Goal: Task Accomplishment & Management: Manage account settings

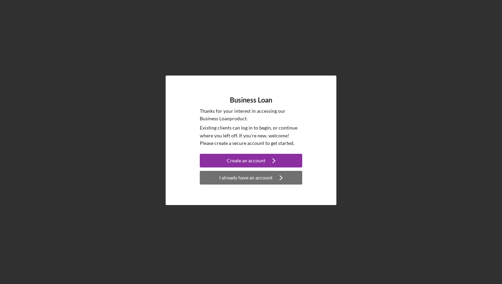
click at [232, 177] on div "I already have an account" at bounding box center [245, 178] width 53 height 14
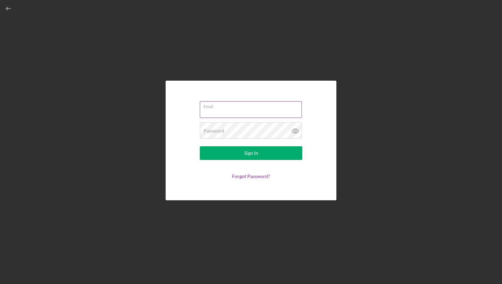
click at [253, 112] on input "Email" at bounding box center [251, 109] width 102 height 16
click at [259, 111] on input "Email" at bounding box center [251, 109] width 102 height 16
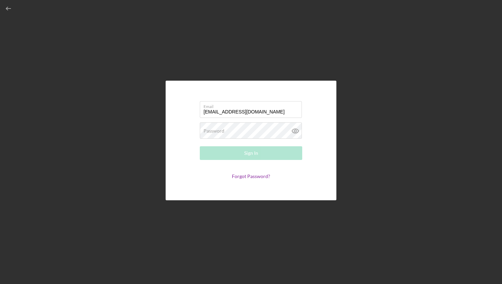
type input "d271joe@gmail.com"
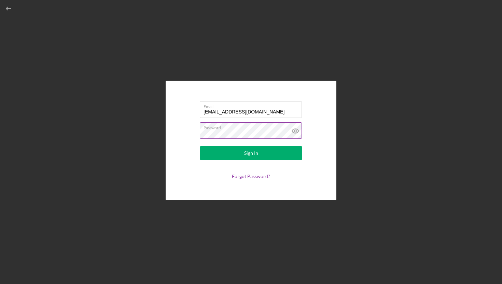
click at [295, 134] on icon at bounding box center [295, 130] width 17 height 17
click at [271, 146] on form "Email d271joe@gmail.com Password Sign In Forgot Password?" at bounding box center [251, 140] width 137 height 85
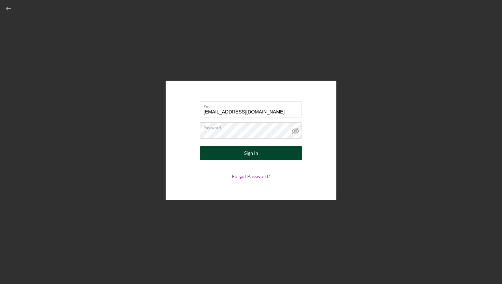
click at [268, 152] on button "Sign In" at bounding box center [251, 153] width 103 height 14
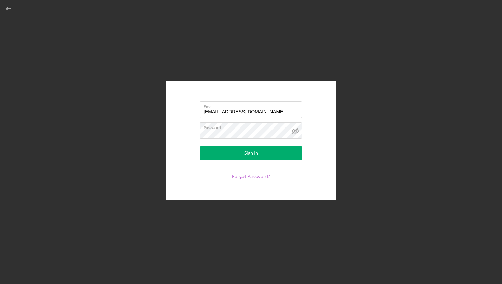
click at [256, 177] on link "Forgot Password?" at bounding box center [251, 176] width 38 height 6
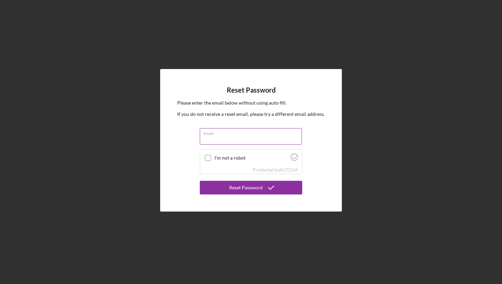
click at [247, 141] on input "Email" at bounding box center [251, 136] width 102 height 16
type input "d271joe@gmail.com"
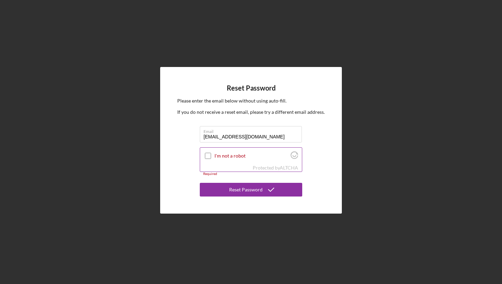
click at [209, 151] on div "I'm not a robot" at bounding box center [251, 156] width 102 height 16
click at [208, 153] on input "I'm not a robot" at bounding box center [208, 156] width 6 height 6
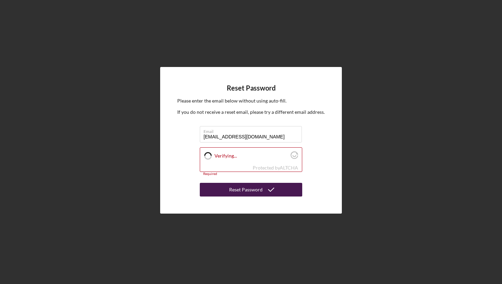
checkbox input "true"
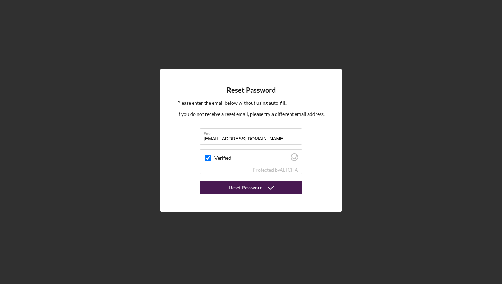
click at [229, 188] on button "Reset Password" at bounding box center [251, 188] width 103 height 14
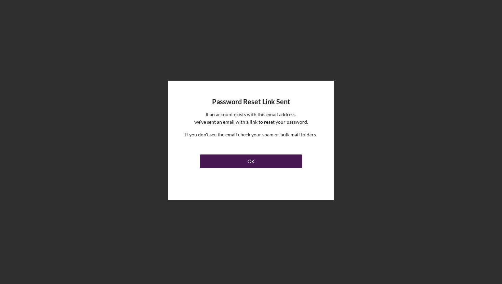
click at [274, 158] on button "OK" at bounding box center [251, 161] width 103 height 14
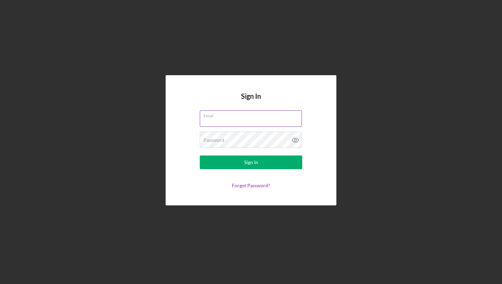
click at [247, 120] on input "Email" at bounding box center [251, 118] width 102 height 16
